Goal: Information Seeking & Learning: Learn about a topic

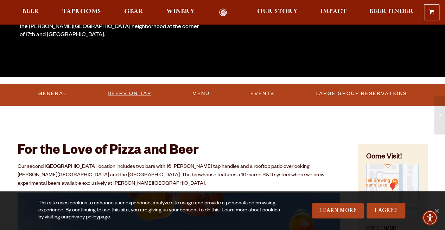
scroll to position [176, 0]
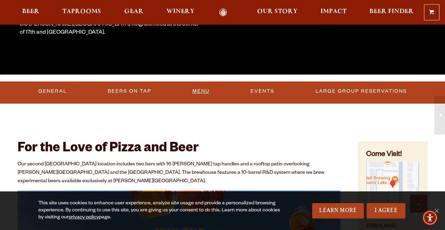
click at [199, 91] on link "Menu" at bounding box center [201, 91] width 23 height 16
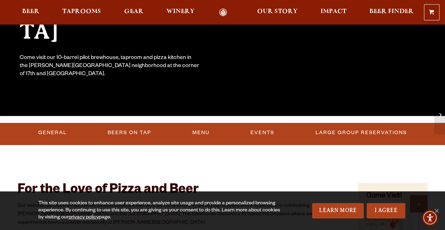
scroll to position [176, 0]
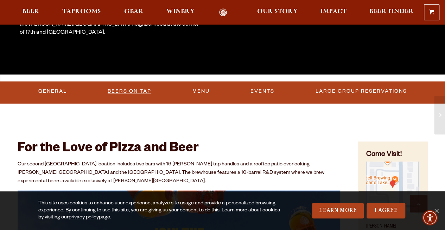
click at [123, 92] on link "Beers On Tap" at bounding box center [129, 91] width 49 height 16
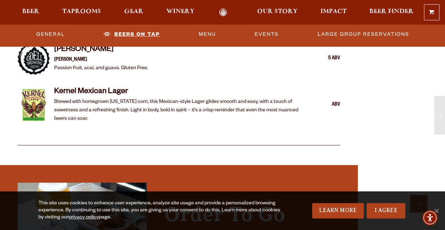
scroll to position [1303, 0]
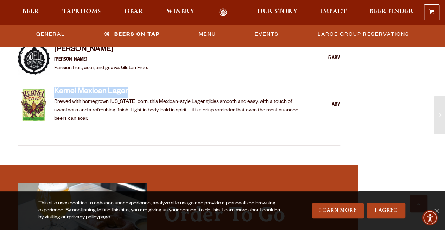
drag, startPoint x: 129, startPoint y: 83, endPoint x: 54, endPoint y: 82, distance: 74.9
click at [54, 87] on h4 "Kernel Mexican Lager" at bounding box center [177, 92] width 246 height 11
copy h4 "Kernel Mexican Lager"
